Goal: Task Accomplishment & Management: Use online tool/utility

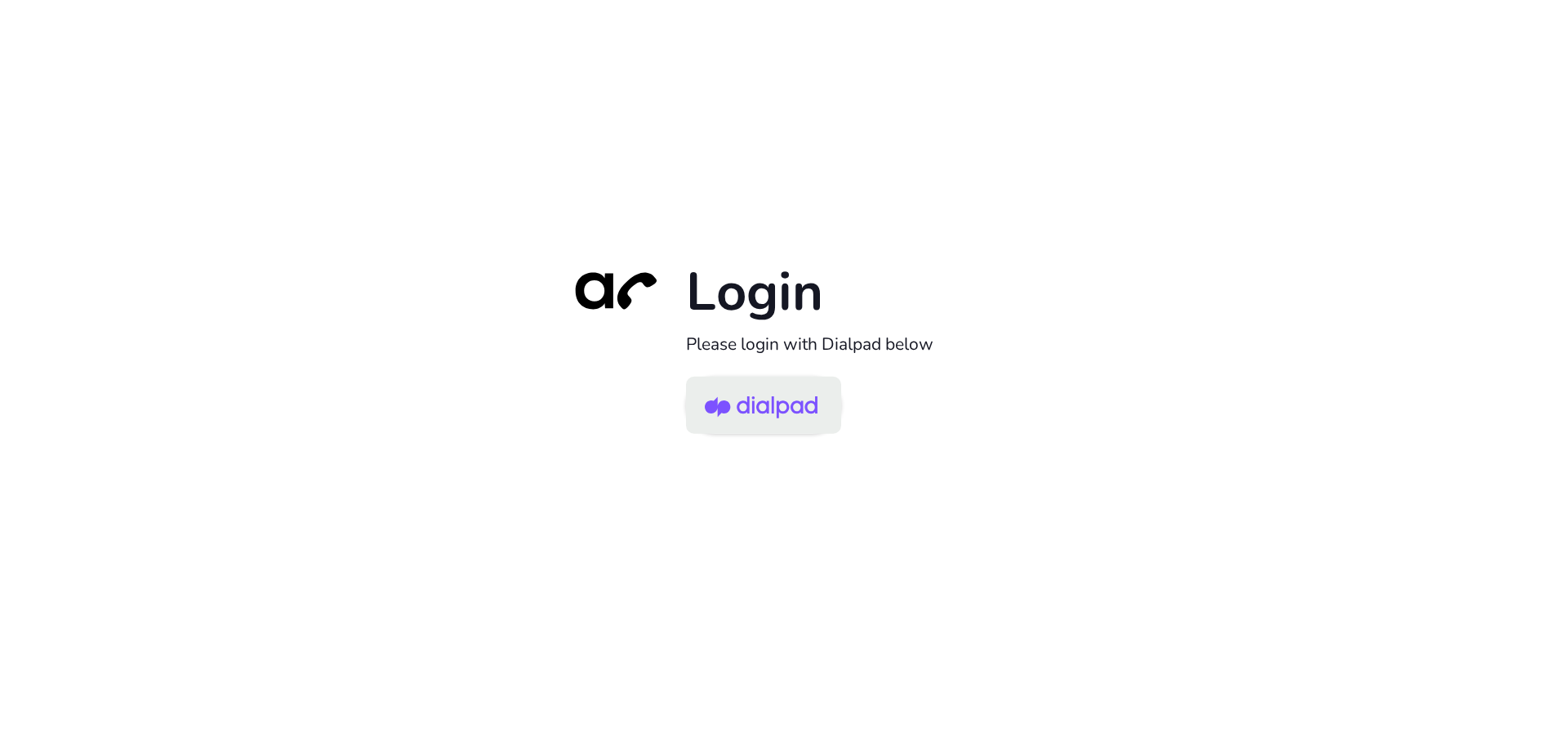
click at [750, 418] on img at bounding box center [761, 406] width 113 height 53
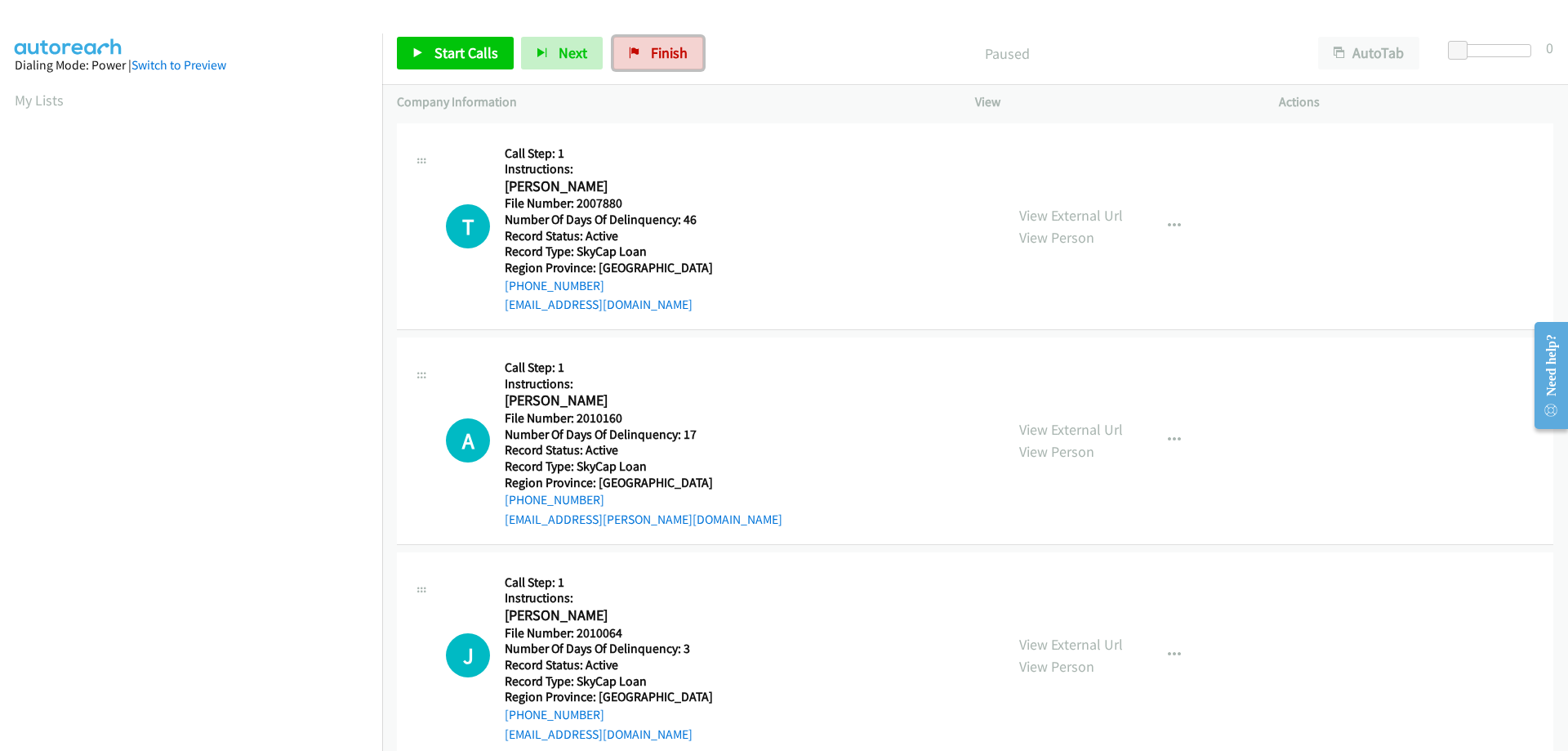
drag, startPoint x: 652, startPoint y: 62, endPoint x: 853, endPoint y: 55, distance: 201.1
click at [652, 62] on link "Finish" at bounding box center [658, 52] width 90 height 33
